Goal: Task Accomplishment & Management: Use online tool/utility

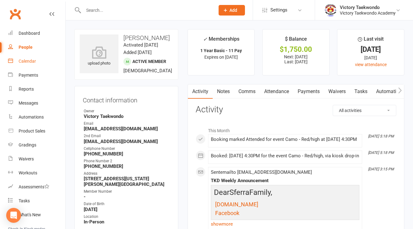
click at [25, 60] on div "Calendar" at bounding box center [27, 61] width 17 height 5
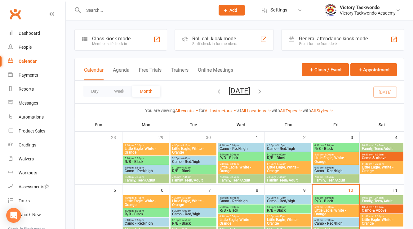
click at [139, 41] on div "Class kiosk mode Member self check-in" at bounding box center [120, 39] width 93 height 21
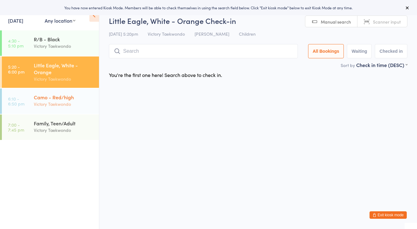
click at [69, 107] on div "Victory Taekwondo" at bounding box center [64, 103] width 60 height 7
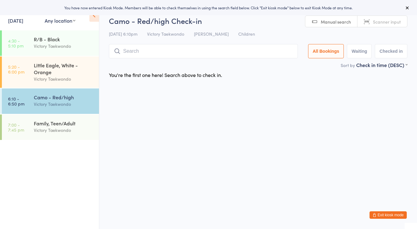
click at [153, 56] on input "search" at bounding box center [203, 51] width 189 height 14
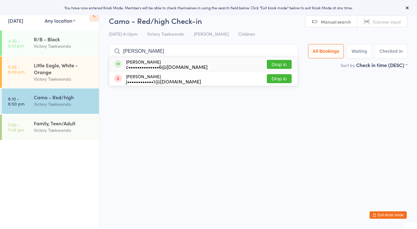
type input "[PERSON_NAME]"
click at [148, 64] on div "c••••••••••••••6@[DOMAIN_NAME]" at bounding box center [167, 66] width 82 height 5
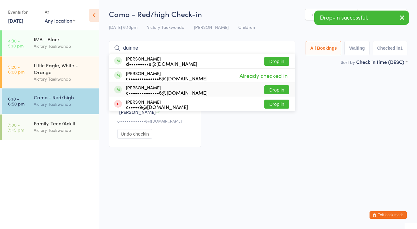
type input "duinne"
click at [147, 92] on div "c••••••••••••••6@[DOMAIN_NAME]" at bounding box center [167, 92] width 82 height 5
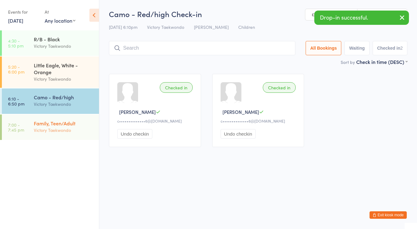
click at [78, 116] on div "Family, Teen/Adult Victory Taekwondo" at bounding box center [66, 126] width 65 height 24
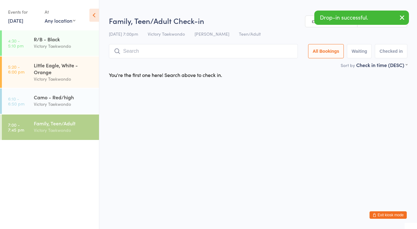
click at [141, 55] on input "search" at bounding box center [203, 51] width 189 height 14
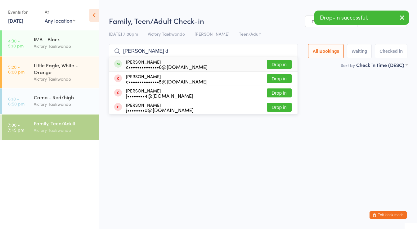
type input "[PERSON_NAME] d"
click at [141, 61] on div "[PERSON_NAME] c••••••••••••••6@[DOMAIN_NAME]" at bounding box center [167, 64] width 82 height 10
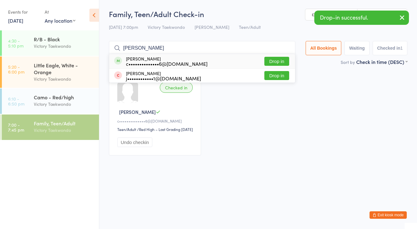
type input "[PERSON_NAME]"
click at [141, 61] on div "c••••••••••••••6@[DOMAIN_NAME]" at bounding box center [167, 63] width 82 height 5
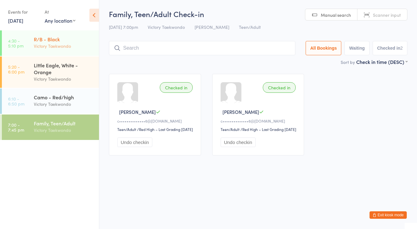
click at [49, 40] on div "R/B - Black" at bounding box center [64, 39] width 60 height 7
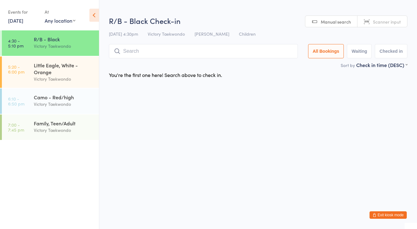
click at [154, 53] on input "search" at bounding box center [203, 51] width 189 height 14
